Goal: Find specific page/section: Find specific page/section

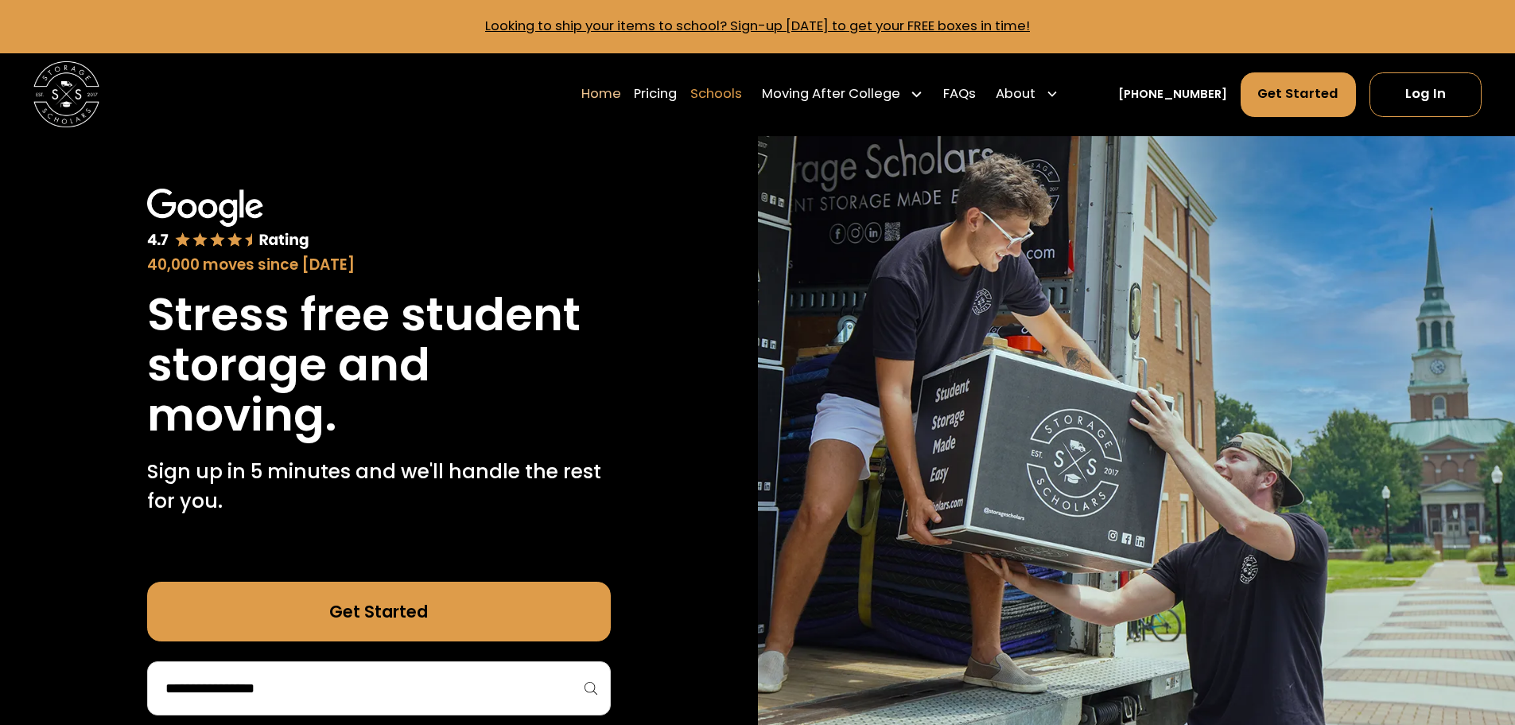
click at [736, 95] on link "Schools" at bounding box center [716, 94] width 52 height 46
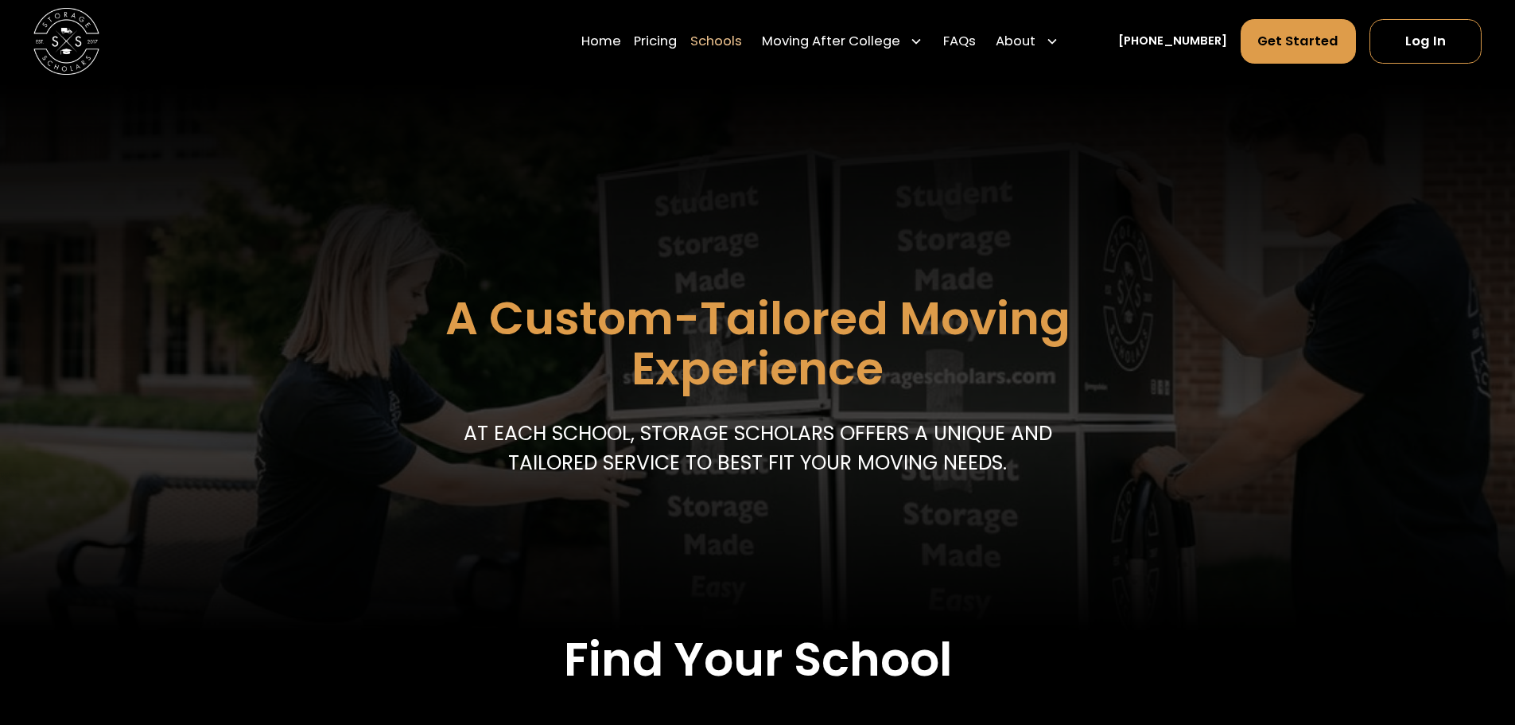
scroll to position [717, 0]
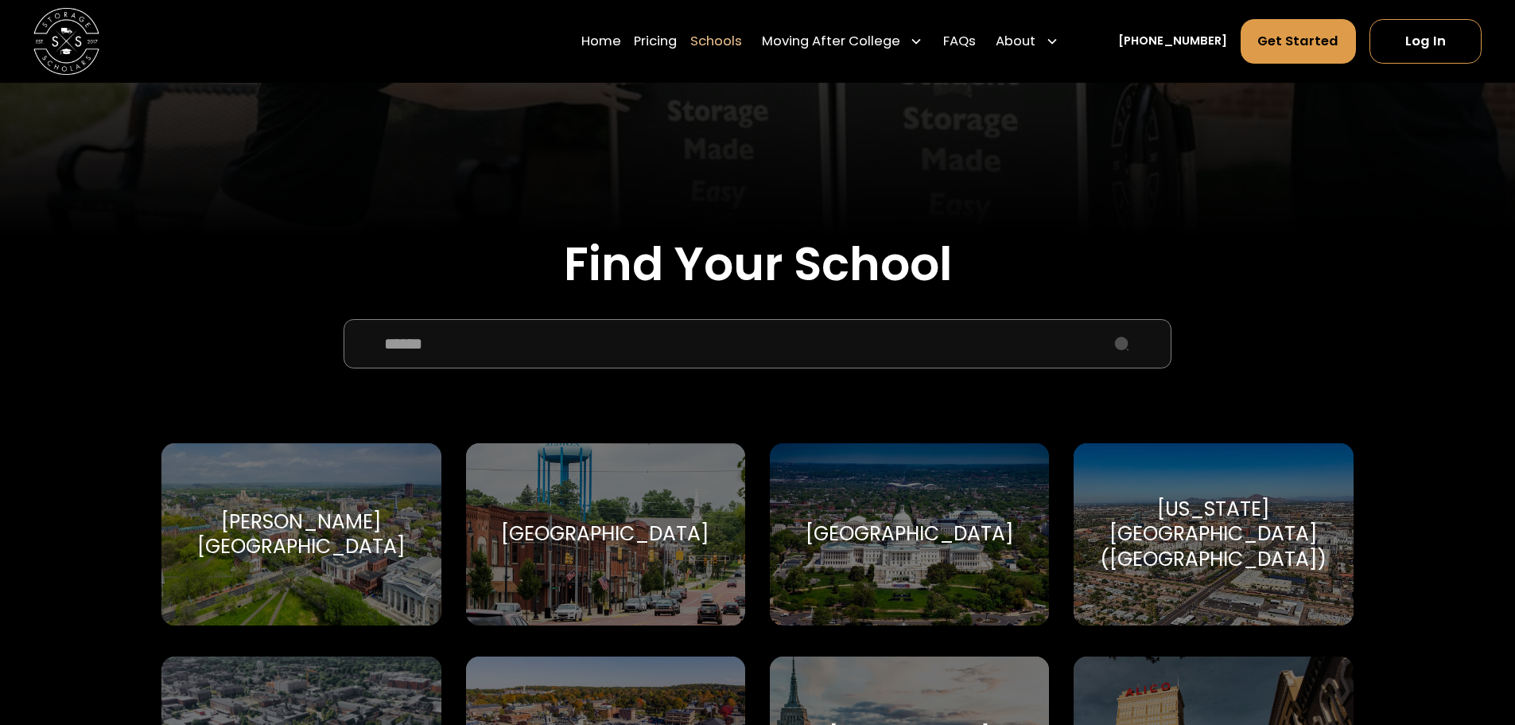
scroll to position [148, 0]
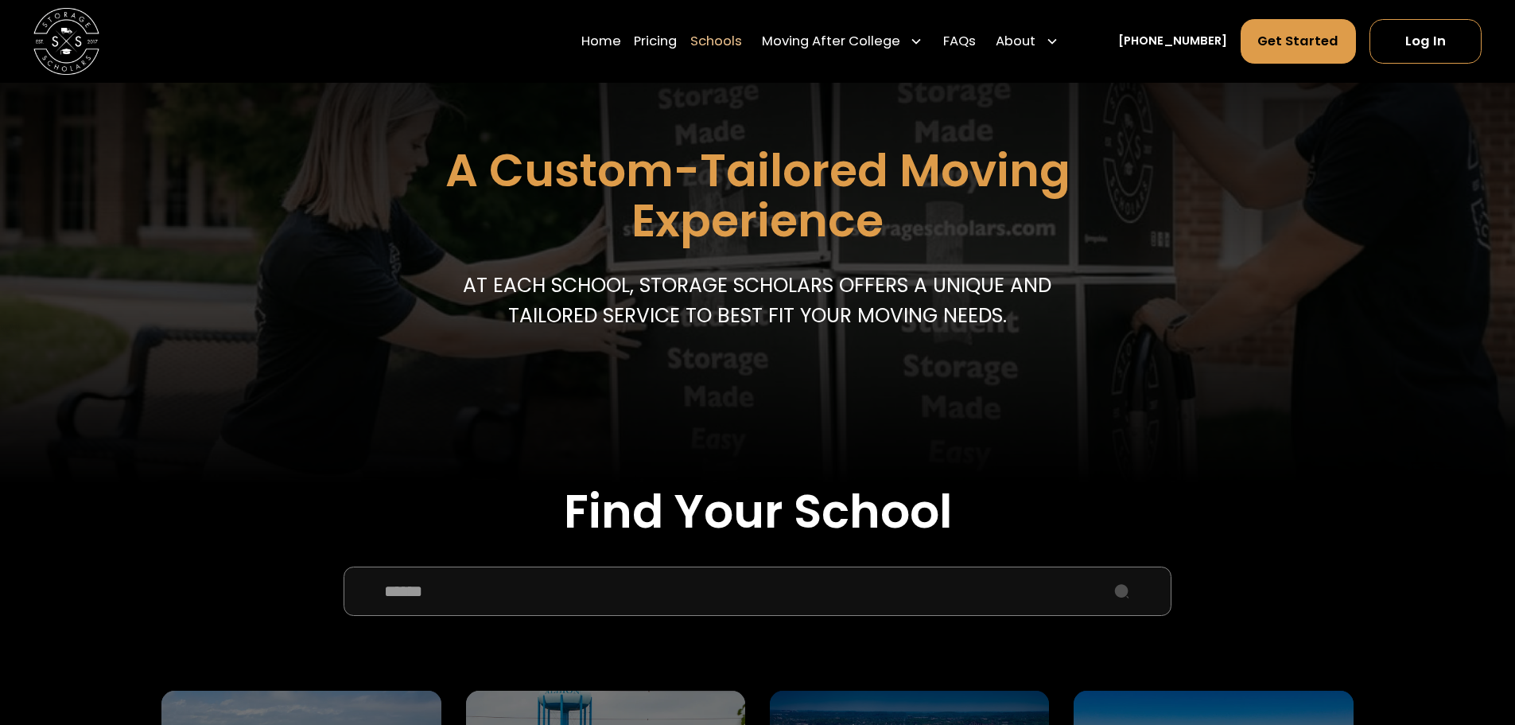
click at [745, 589] on input "School Select Form" at bounding box center [757, 590] width 827 height 49
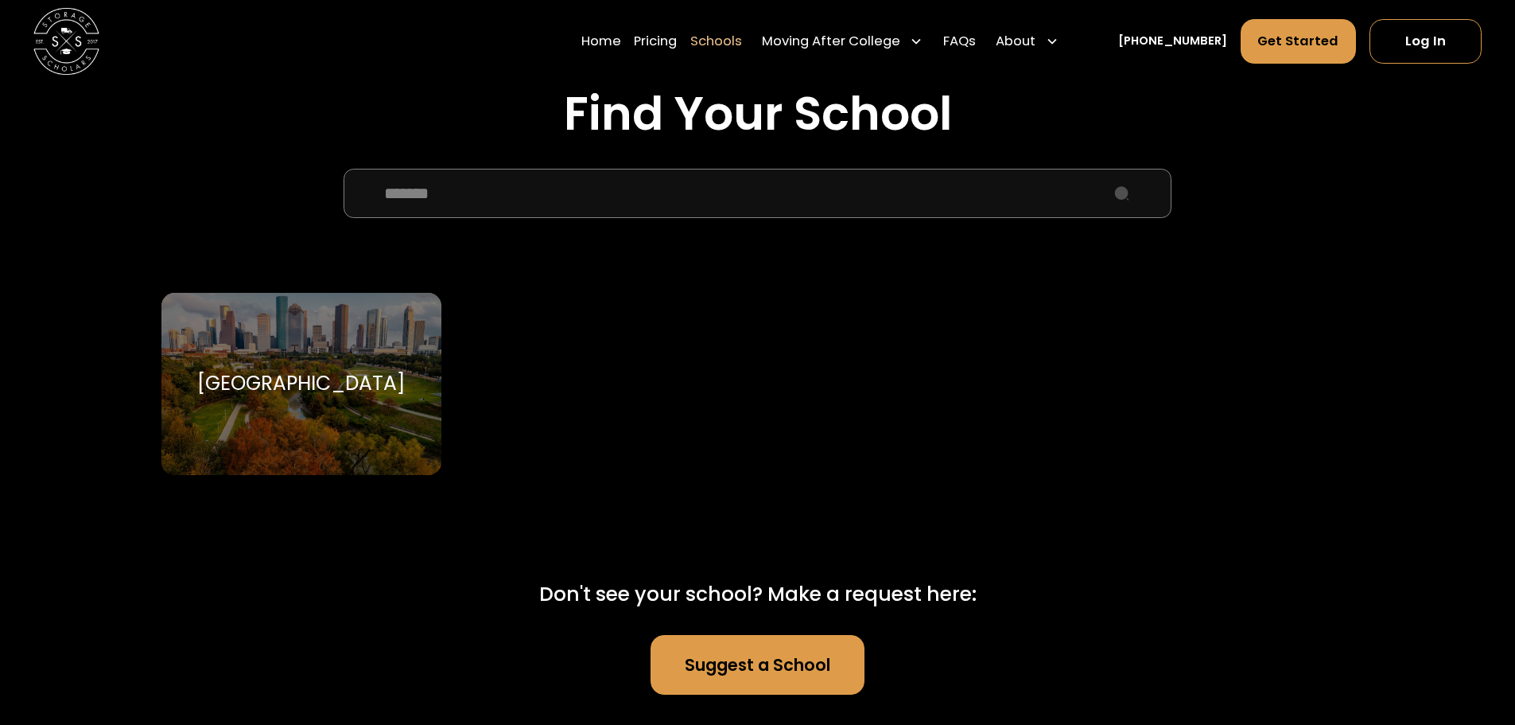
scroll to position [628, 0]
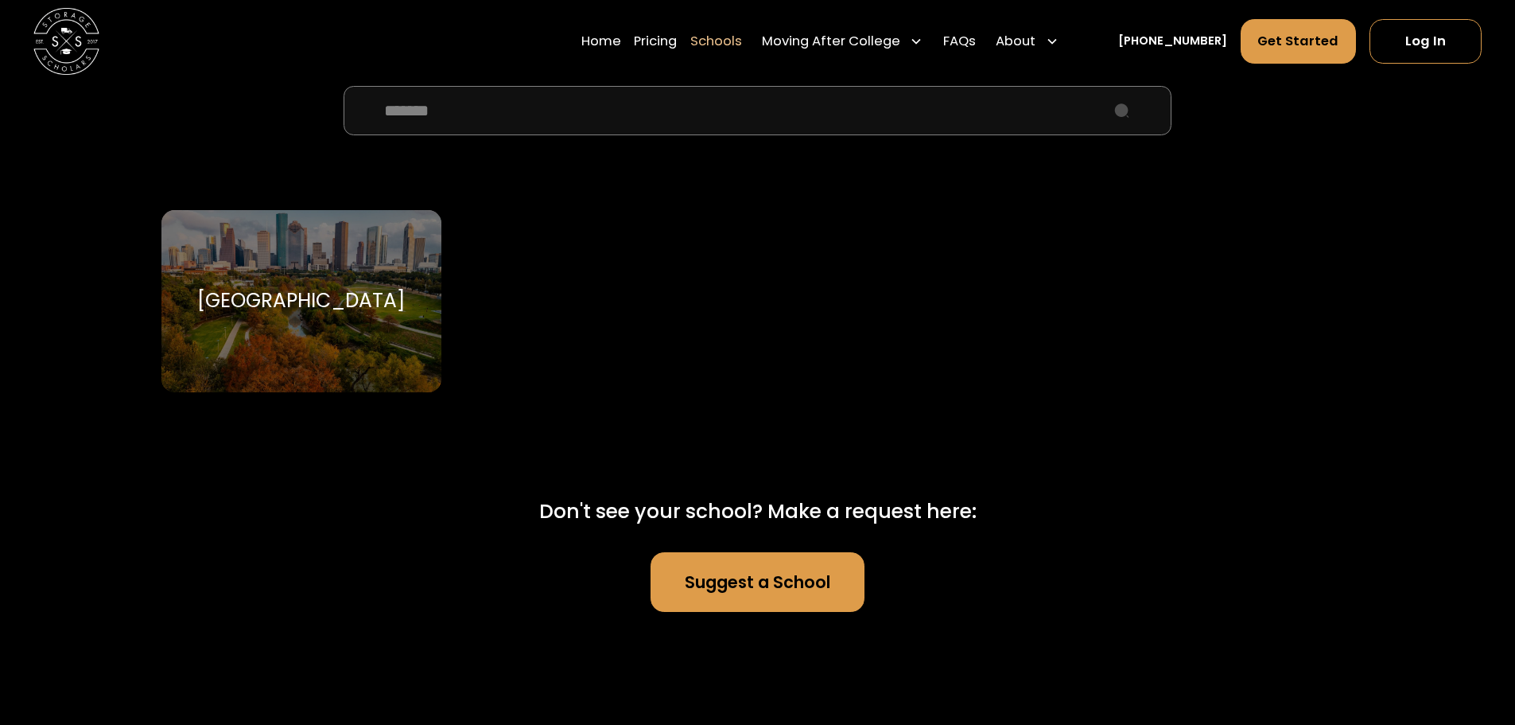
type input "*******"
click at [305, 286] on div "Rice University Sammy The Owl" at bounding box center [300, 301] width 279 height 182
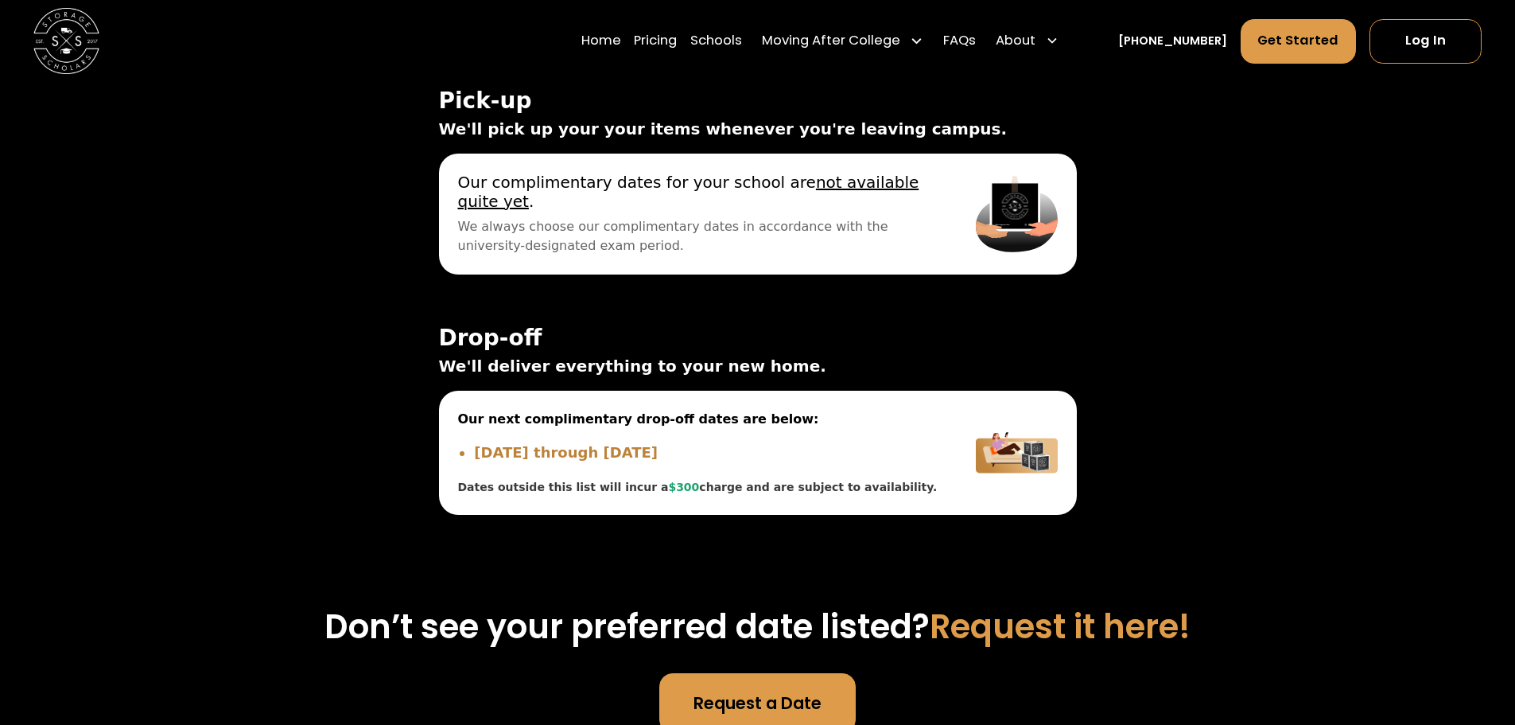
scroll to position [5097, 0]
